Goal: Use online tool/utility: Utilize a website feature to perform a specific function

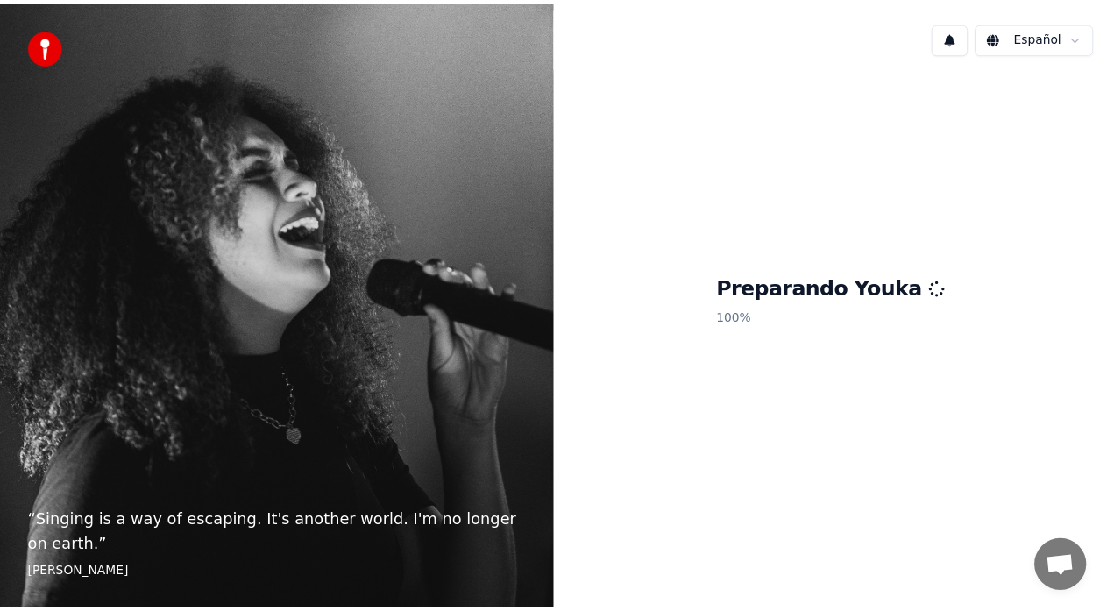
scroll to position [1845, 0]
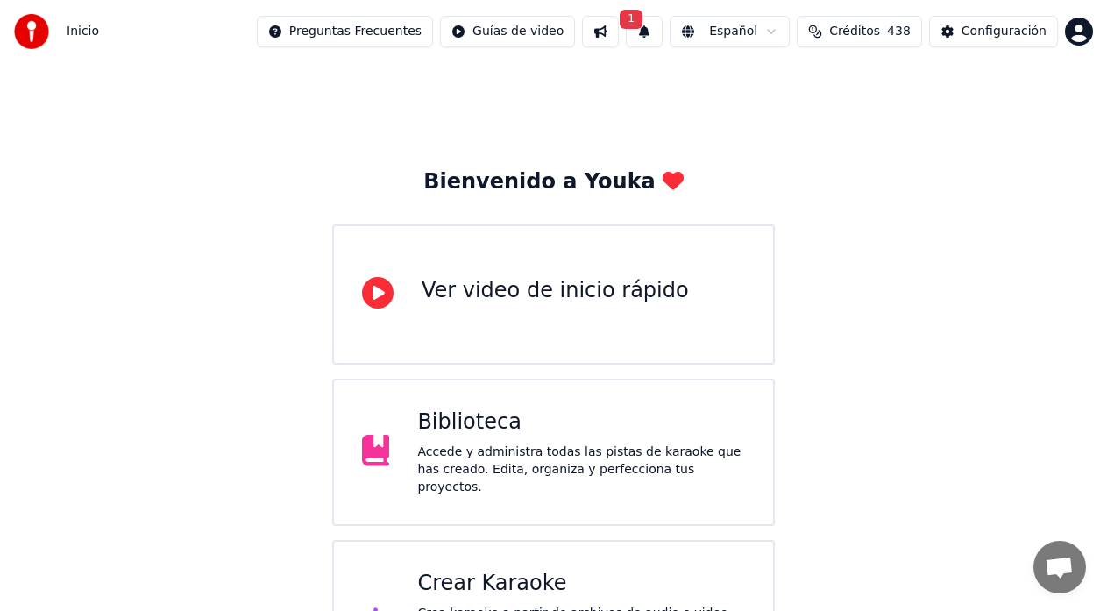
click at [659, 27] on button "1" at bounding box center [644, 32] width 37 height 32
click at [797, 81] on button "Actualizar" at bounding box center [793, 87] width 90 height 32
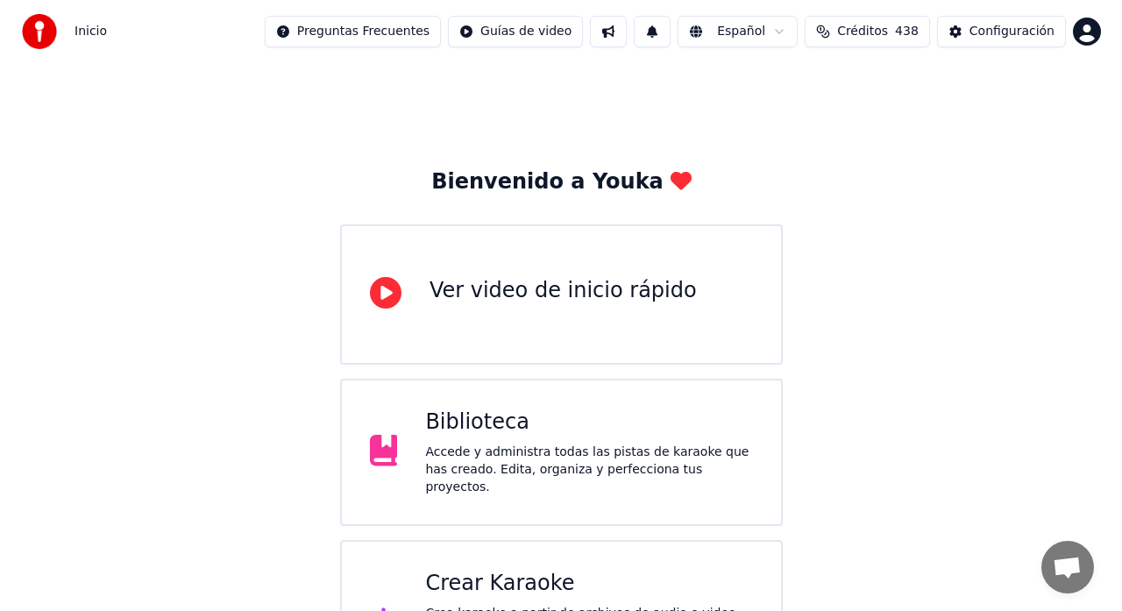
scroll to position [1845, 0]
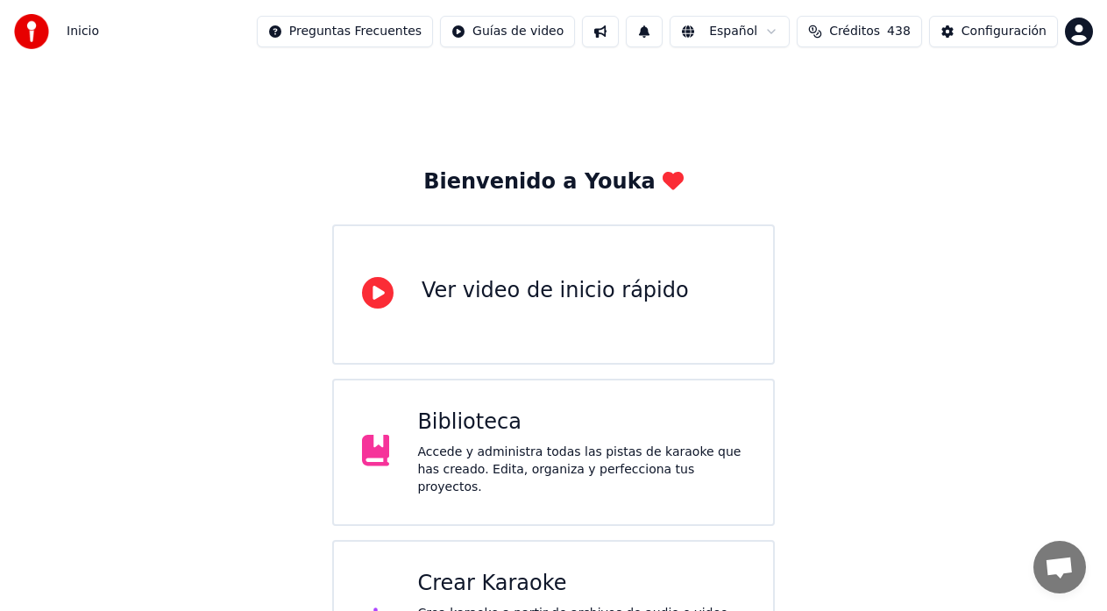
click at [498, 570] on div "Crear Karaoke" at bounding box center [581, 584] width 328 height 28
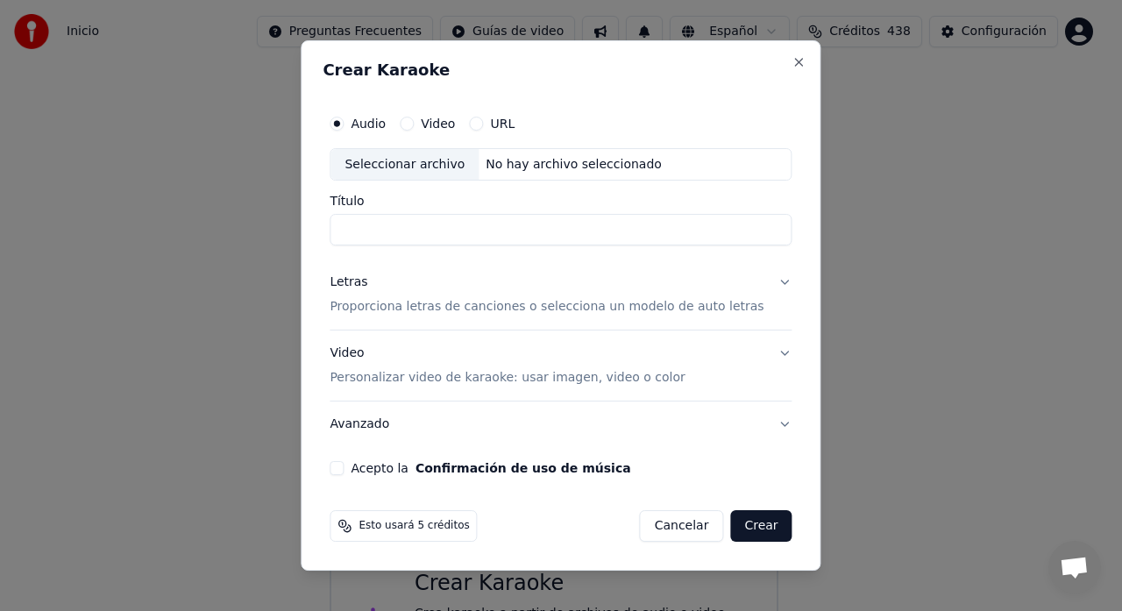
click at [483, 124] on button "URL" at bounding box center [476, 124] width 14 height 14
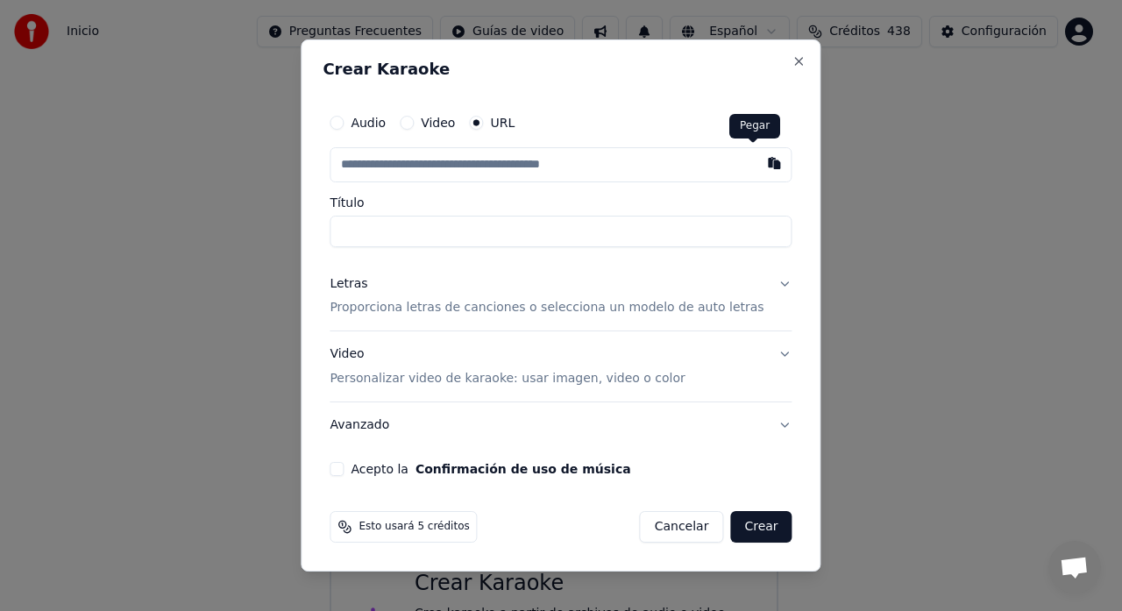
click at [757, 160] on button "button" at bounding box center [774, 163] width 35 height 32
type input "**********"
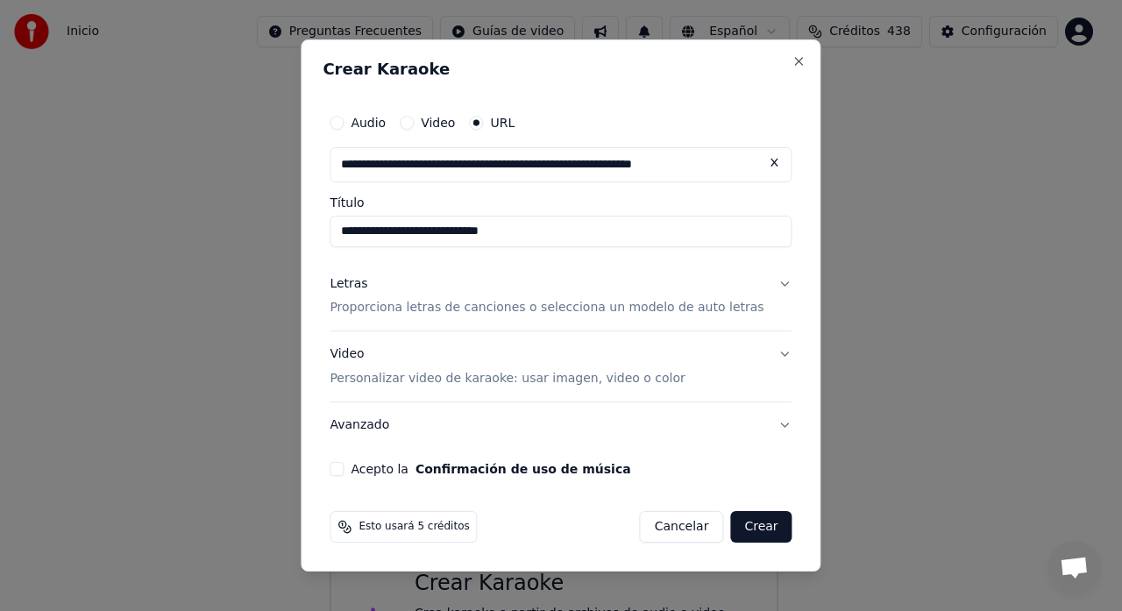
type input "**********"
click at [344, 466] on button "Acepto la Confirmación de uso de música" at bounding box center [337, 469] width 14 height 14
click at [765, 281] on button "Letras Proporciona letras de canciones o selecciona un modelo de auto letras" at bounding box center [561, 296] width 462 height 70
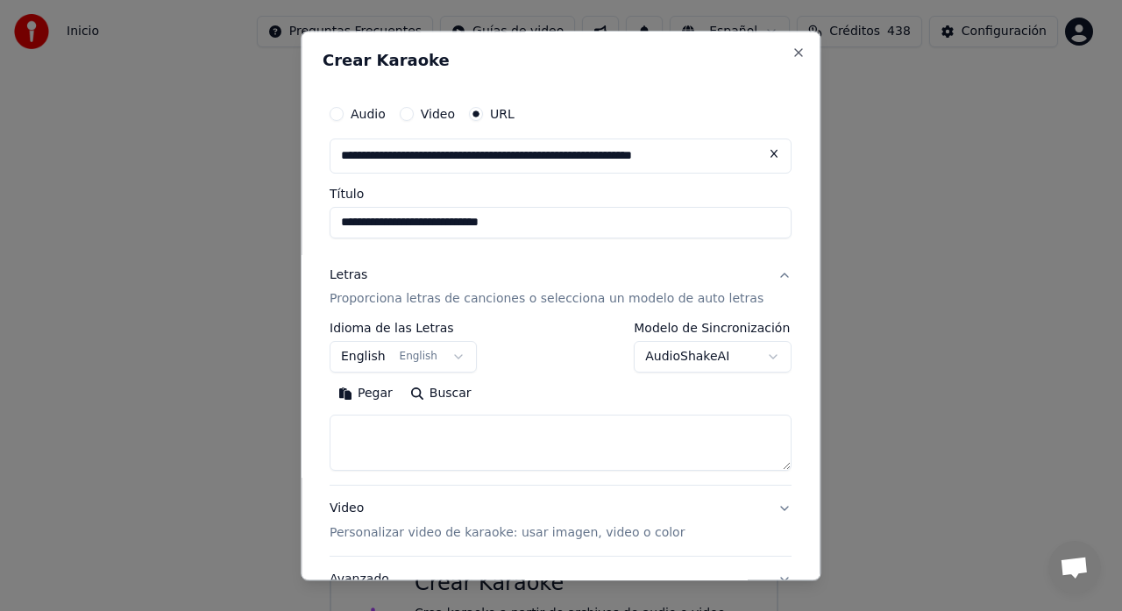
click at [463, 359] on body "Inicio Preguntas Frecuentes Guías de video Español Créditos 438 Configuración B…" at bounding box center [553, 352] width 1107 height 705
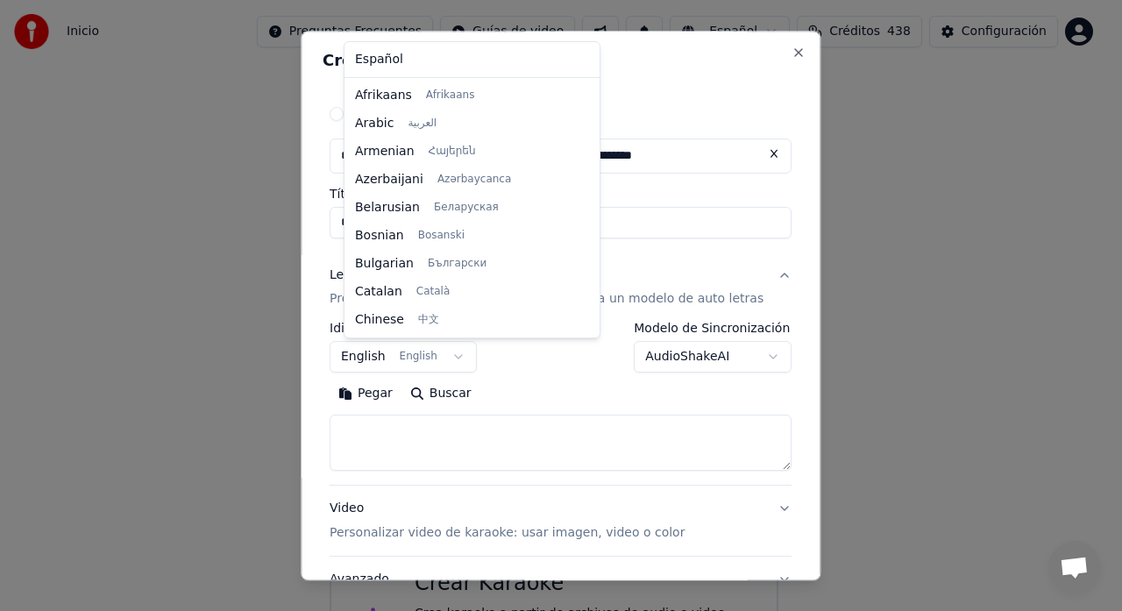
scroll to position [140, 0]
select select "**"
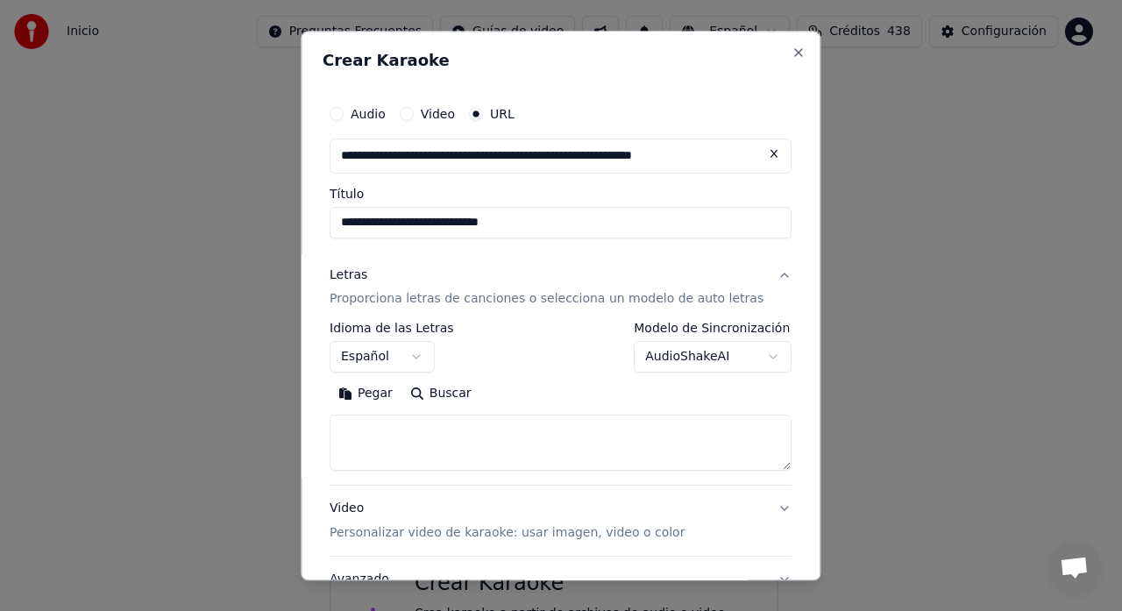
click at [757, 354] on body "Inicio Preguntas Frecuentes Guías de video Español Créditos 438 Configuración B…" at bounding box center [553, 352] width 1107 height 705
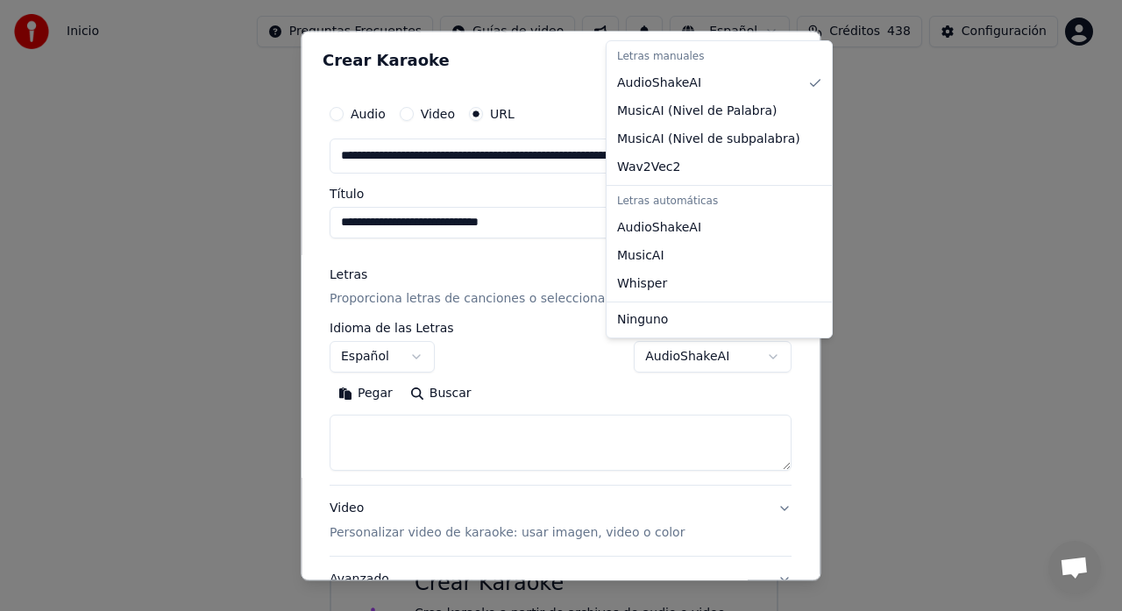
select select "**********"
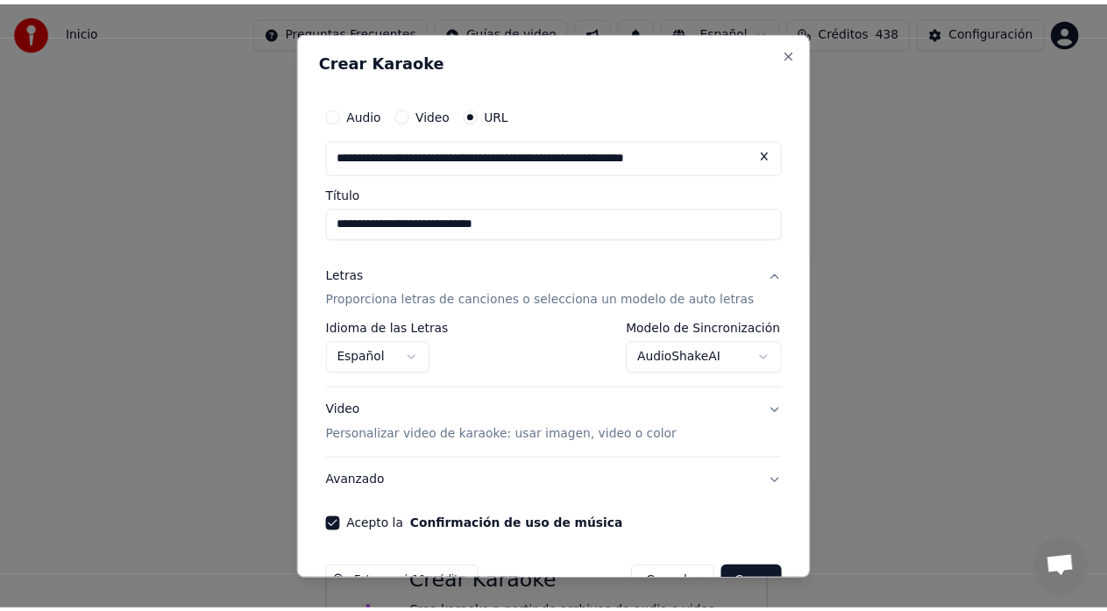
scroll to position [47, 0]
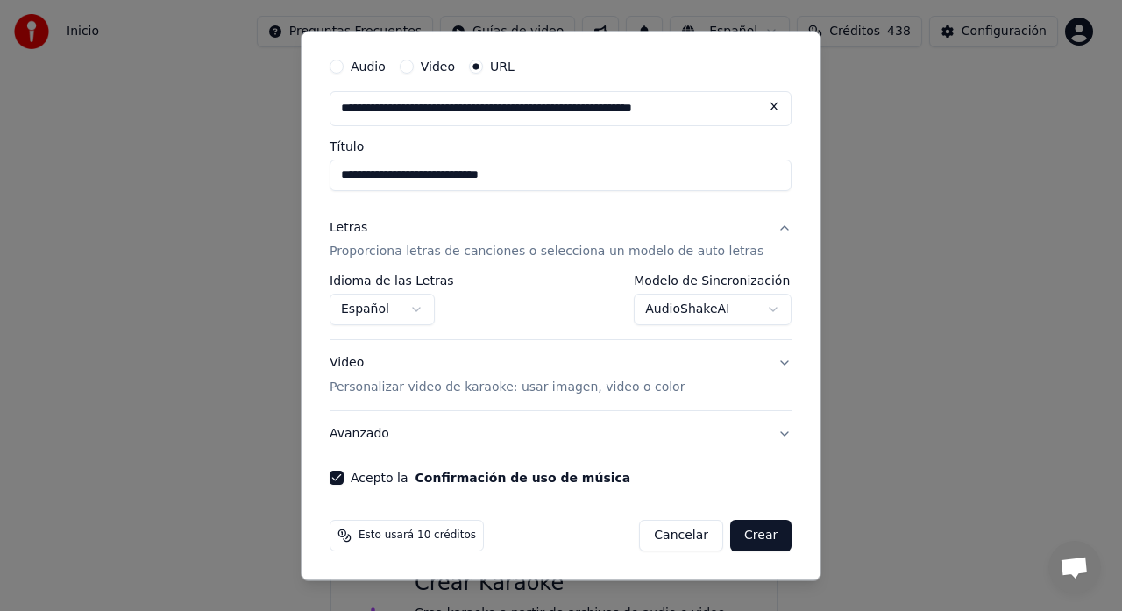
click at [737, 535] on button "Crear" at bounding box center [760, 537] width 61 height 32
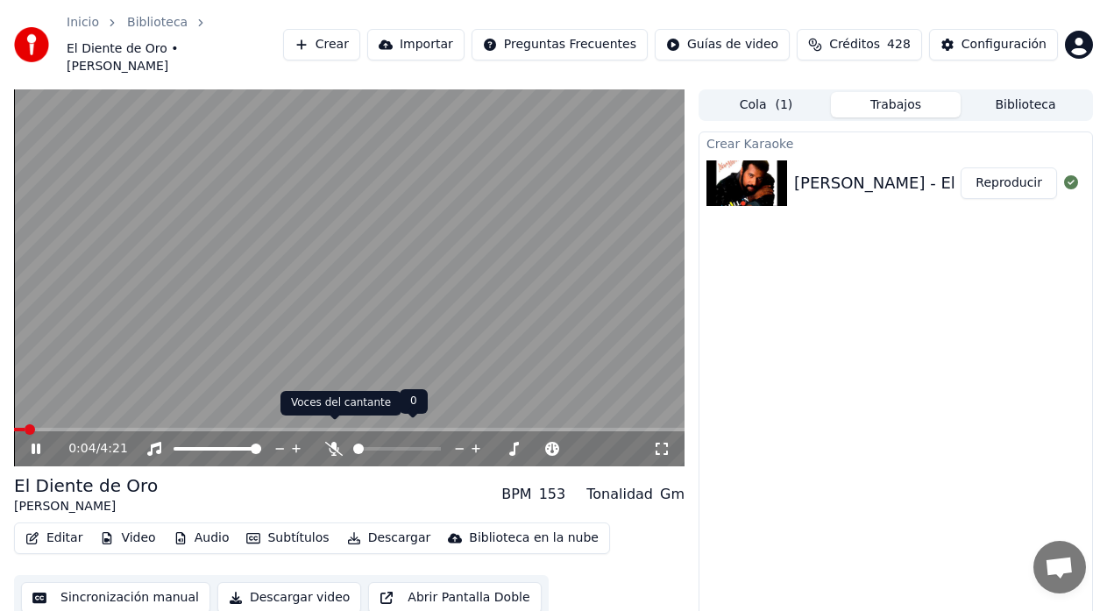
click at [347, 440] on div at bounding box center [413, 449] width 141 height 18
click at [331, 442] on icon at bounding box center [334, 449] width 18 height 14
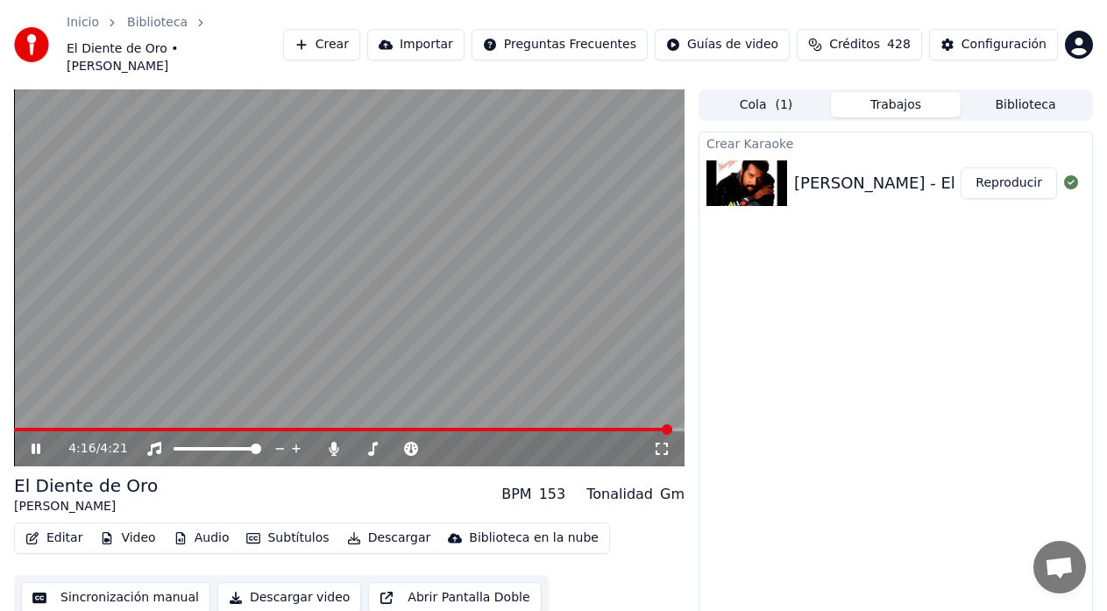
click at [33, 444] on icon at bounding box center [36, 449] width 9 height 11
click at [368, 526] on button "Descargar" at bounding box center [389, 538] width 98 height 25
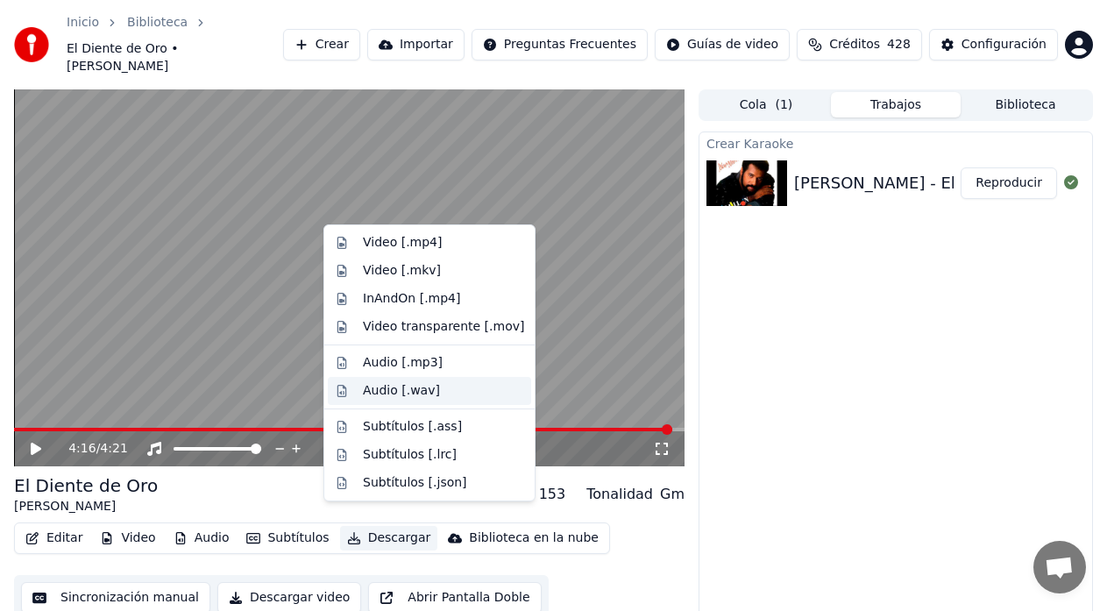
click at [403, 397] on div "Audio [.wav]" at bounding box center [401, 391] width 77 height 18
